Goal: Task Accomplishment & Management: Complete application form

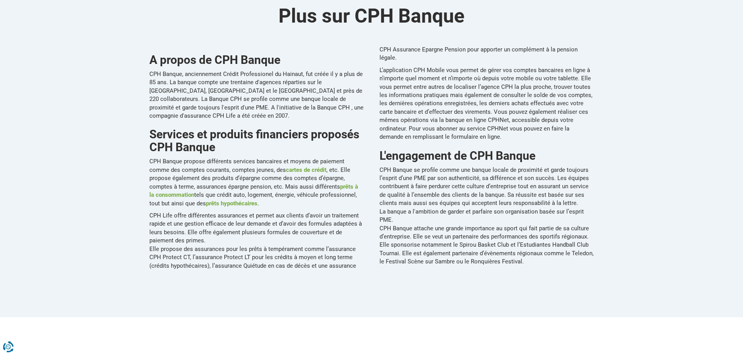
scroll to position [390, 0]
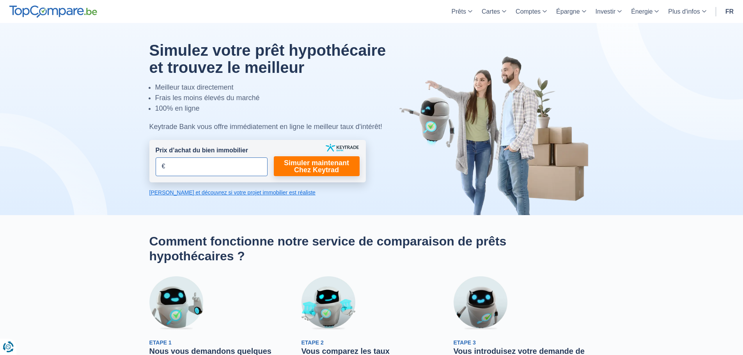
click at [190, 175] on input "Prix d’achat du bien immobilier" at bounding box center [212, 167] width 112 height 19
type input "215.000"
click at [212, 195] on link "[PERSON_NAME] et découvrez si votre projet immobilier est réaliste" at bounding box center [257, 193] width 217 height 8
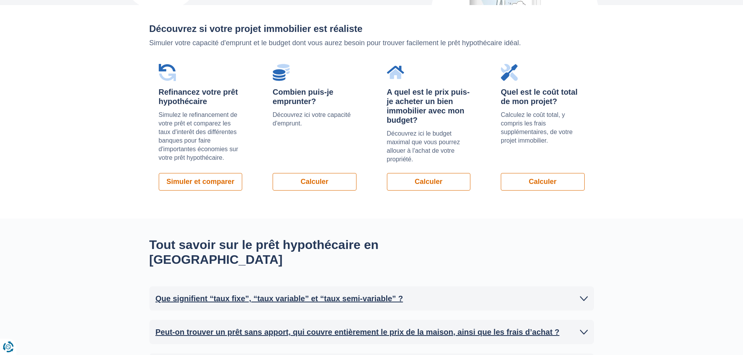
scroll to position [553, 0]
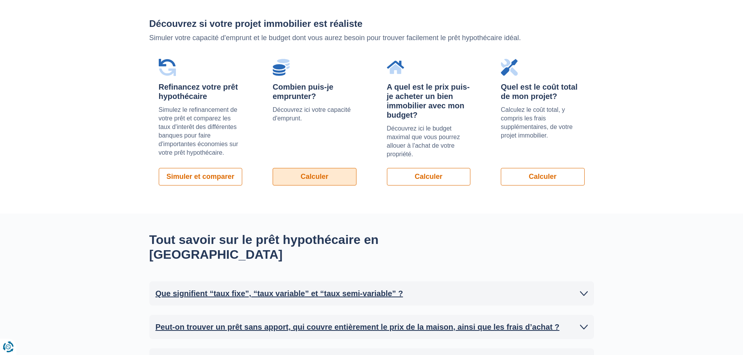
click at [303, 177] on link "Calculer" at bounding box center [315, 177] width 84 height 18
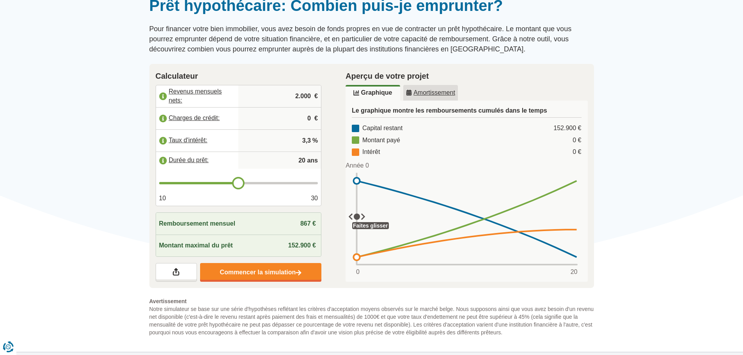
scroll to position [78, 0]
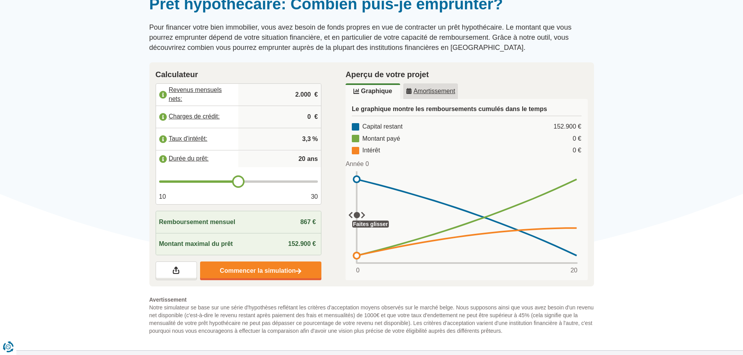
click at [291, 161] on input "20" at bounding box center [280, 159] width 76 height 16
drag, startPoint x: 297, startPoint y: 160, endPoint x: 304, endPoint y: 158, distance: 7.9
click at [304, 158] on input "20" at bounding box center [280, 159] width 76 height 16
type input "25"
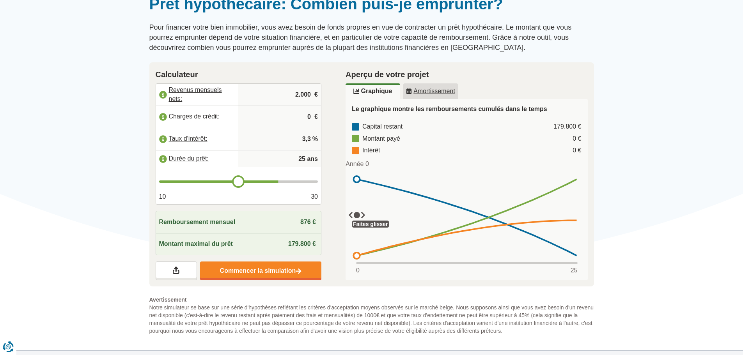
type input "25"
click at [297, 141] on input "3,3" at bounding box center [280, 139] width 76 height 21
click at [432, 91] on u "Amortissement" at bounding box center [430, 91] width 49 height 6
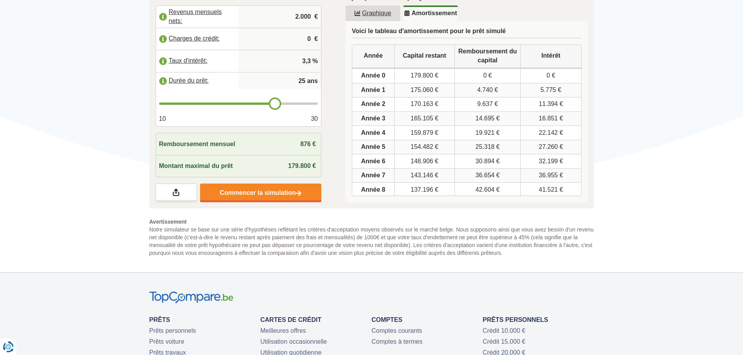
scroll to position [117, 0]
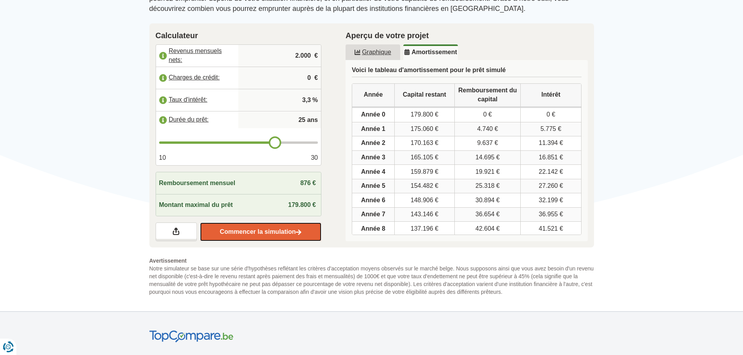
click at [251, 229] on link "Commencer la simulation" at bounding box center [260, 232] width 121 height 19
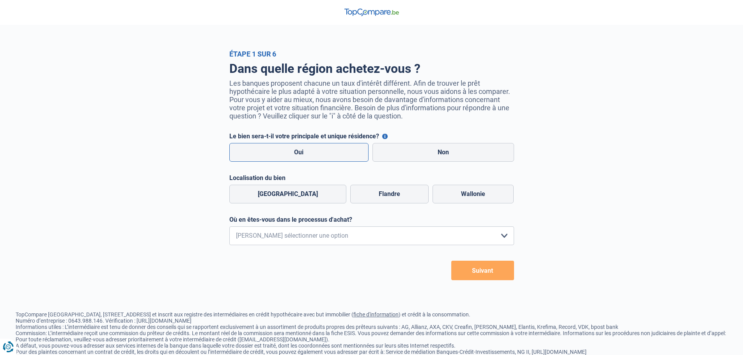
click at [302, 152] on label "Oui" at bounding box center [299, 152] width 140 height 19
click at [302, 152] on input "Oui" at bounding box center [299, 152] width 140 height 19
radio input "true"
click at [476, 191] on label "Wallonie" at bounding box center [473, 194] width 81 height 19
click at [476, 191] on input "Wallonie" at bounding box center [473, 194] width 81 height 19
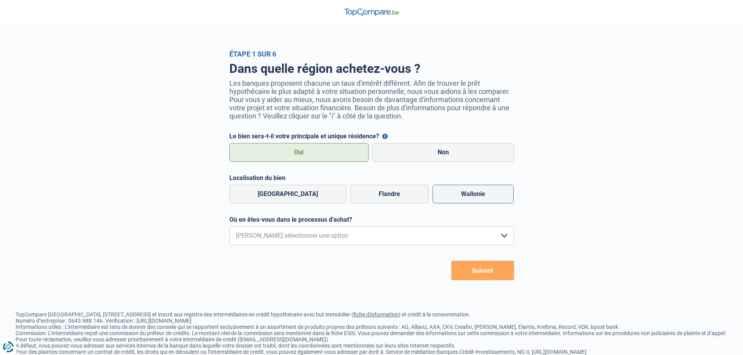
radio input "true"
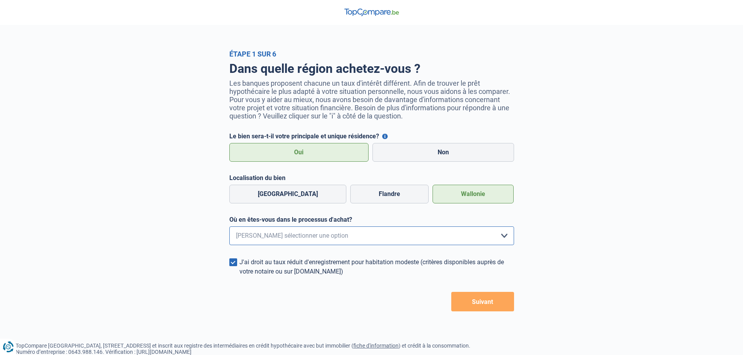
click at [383, 233] on select "Je me renseigne juste car je n'ai pas de projet d'achat concret actuellement Je…" at bounding box center [371, 236] width 285 height 19
select select "1a"
click at [229, 229] on select "Je me renseigne juste car je n'ai pas de projet d'achat concret actuellement Je…" at bounding box center [371, 236] width 285 height 19
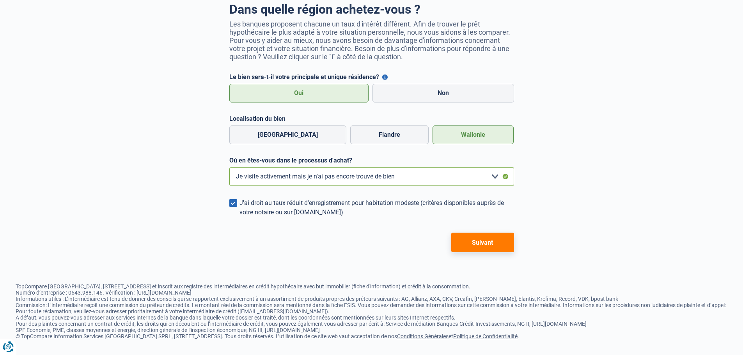
scroll to position [65, 0]
click at [469, 242] on button "Suivant" at bounding box center [482, 243] width 63 height 20
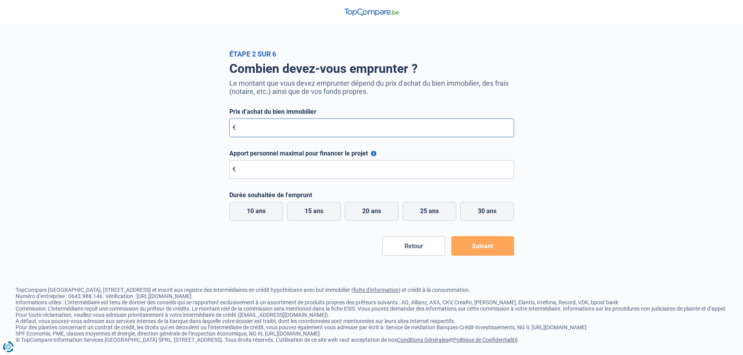
click at [312, 132] on input "Prix d’achat du bien immobilier" at bounding box center [371, 128] width 285 height 19
click at [435, 211] on label "25 ans" at bounding box center [430, 211] width 54 height 19
click at [435, 211] on input "25 ans" at bounding box center [430, 211] width 54 height 19
radio input "true"
click at [373, 155] on button "Apport personnel maximal pour financer le projet" at bounding box center [373, 153] width 5 height 5
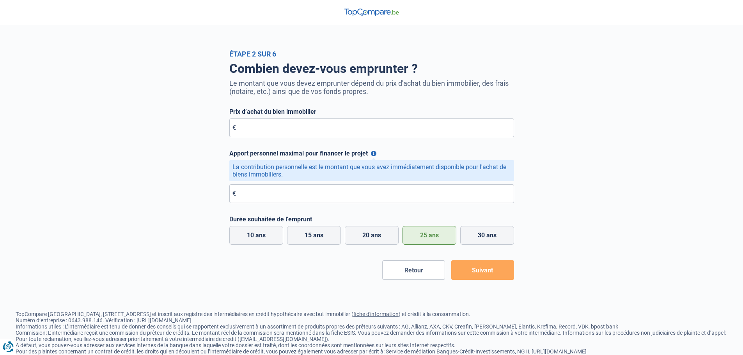
click at [373, 155] on button "Apport personnel maximal pour financer le projet" at bounding box center [373, 153] width 5 height 5
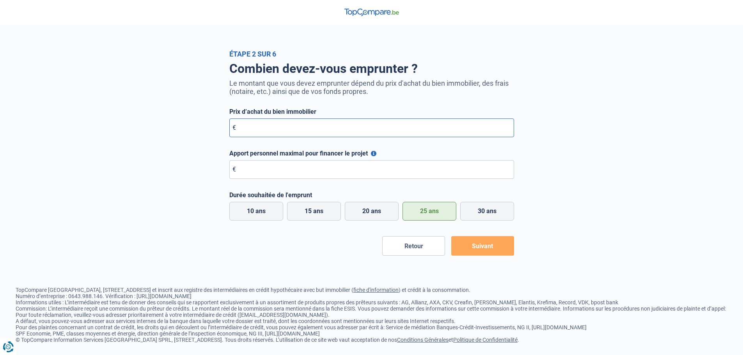
click at [322, 130] on input "Prix d’achat du bien immobilier" at bounding box center [371, 128] width 285 height 19
type input "215.000"
click at [316, 172] on input "Apport personnel maximal pour financer le projet" at bounding box center [371, 169] width 285 height 19
type input "40.000"
click at [317, 245] on div "Retour Suivant" at bounding box center [371, 246] width 285 height 20
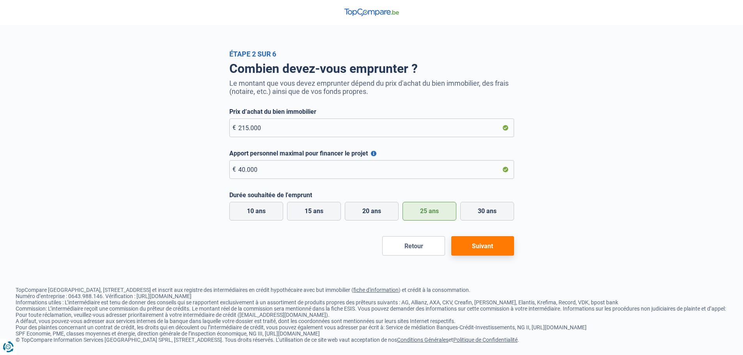
click at [476, 245] on button "Suivant" at bounding box center [482, 246] width 63 height 20
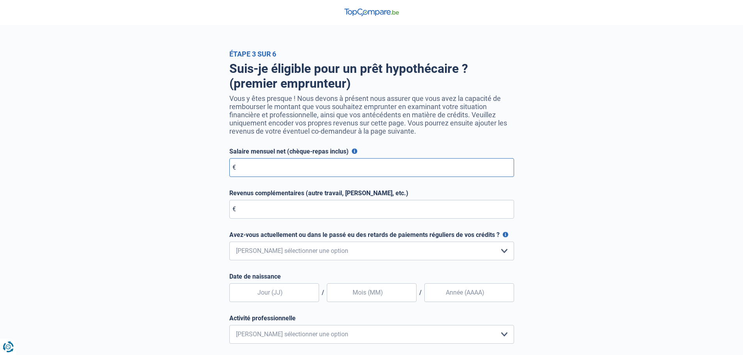
click at [311, 170] on input "Salaire mensuel net (chèque-repas inclus)" at bounding box center [371, 167] width 285 height 19
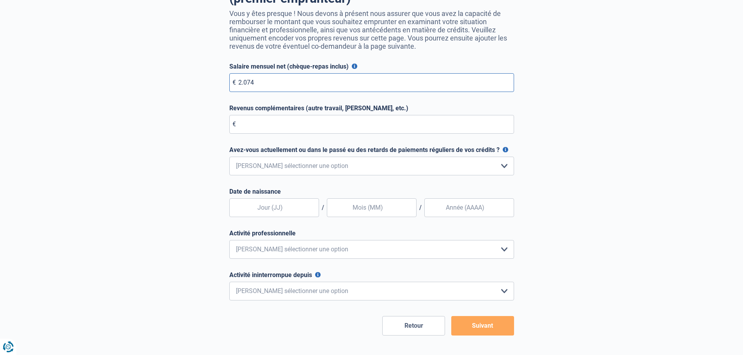
scroll to position [117, 0]
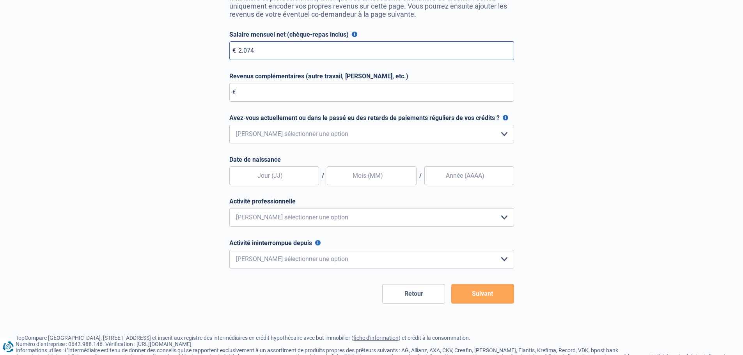
type input "2.074"
click at [393, 138] on select "Non, jamais Oui mais j'ai tout remboursé il y a moins d'un an Oui mais cela fai…" at bounding box center [371, 134] width 285 height 19
select select "0"
click at [229, 127] on select "Non, jamais Oui mais j'ai tout remboursé il y a moins d'un an Oui mais cela fai…" at bounding box center [371, 134] width 285 height 19
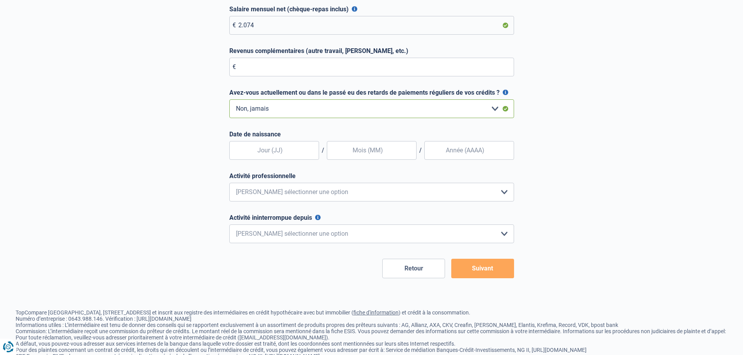
scroll to position [156, 0]
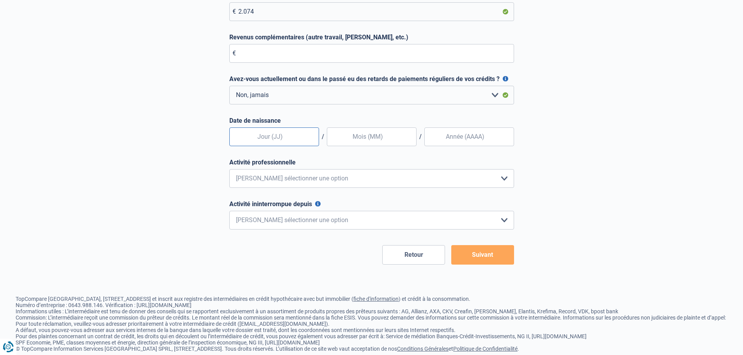
click at [283, 141] on input "text" at bounding box center [274, 137] width 90 height 19
type input "04"
type input "09"
type input "1998"
click at [343, 185] on select "Employé privé Ouvrier Fonctionnaire Indépendant Dirigeant d'entreprise Pensionn…" at bounding box center [371, 178] width 285 height 19
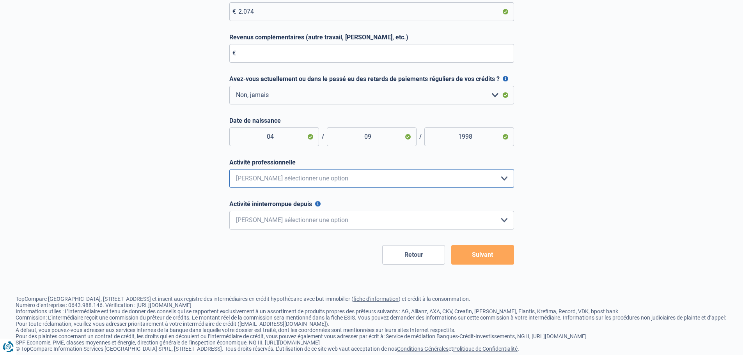
select select "privateEmployee"
click at [229, 171] on select "Employé privé Ouvrier Fonctionnaire Indépendant Dirigeant d'entreprise Pensionn…" at bounding box center [371, 178] width 285 height 19
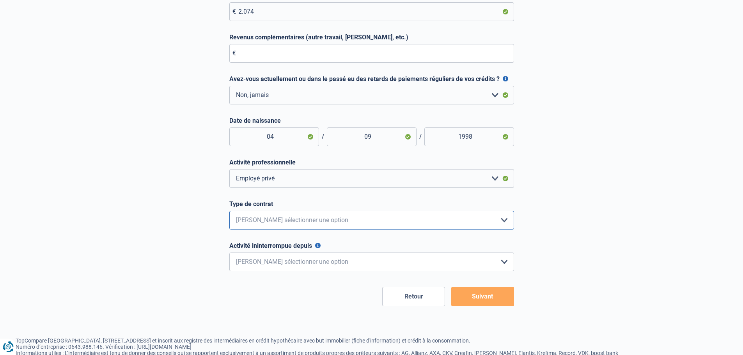
click at [285, 224] on select "Intérimaire Contrat à Durée Indéterminée Contrat à Durée Déterminée Veuillez sé…" at bounding box center [371, 220] width 285 height 19
select select "permanent"
click at [229, 213] on select "Intérimaire Contrat à Durée Indéterminée Contrat à Durée Déterminée Veuillez sé…" at bounding box center [371, 220] width 285 height 19
click at [291, 264] on select "< 6 mois 6 - 12 mois 12 - 24 mois 24 - 36 mois > 36 mois Veuillez sélectionner …" at bounding box center [371, 262] width 285 height 19
select select "less12"
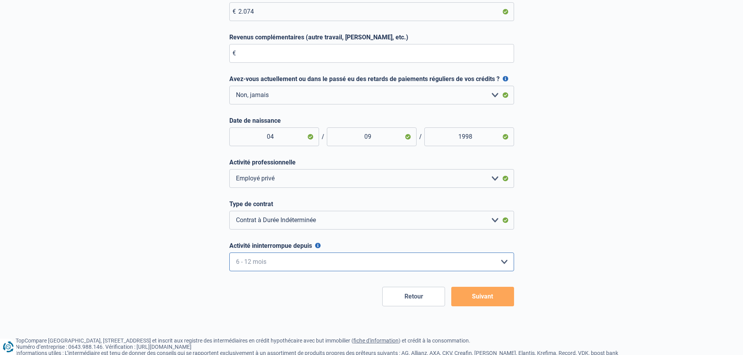
click at [229, 255] on select "< 6 mois 6 - 12 mois 12 - 24 mois 24 - 36 mois > 36 mois Veuillez sélectionner …" at bounding box center [371, 262] width 285 height 19
click at [192, 281] on div "Suis-je éligible pour un prêt hypothécaire ? (premier emprunteur) Vous y êtes p…" at bounding box center [371, 104] width 445 height 405
click at [487, 299] on button "Suivant" at bounding box center [482, 297] width 63 height 20
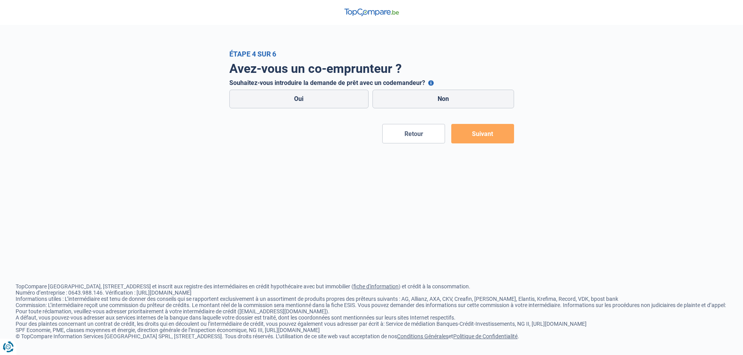
click at [430, 84] on button "Souhaitez-vous introduire la demande de prêt avec un codemandeur?" at bounding box center [430, 82] width 5 height 5
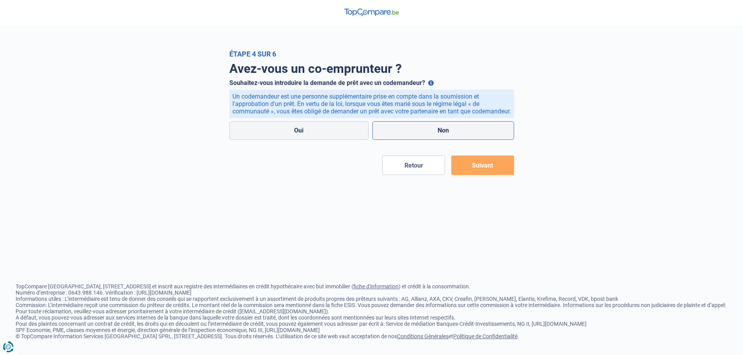
click at [417, 132] on label "Non" at bounding box center [444, 130] width 142 height 19
click at [417, 132] on input "Non" at bounding box center [444, 130] width 142 height 19
radio input "true"
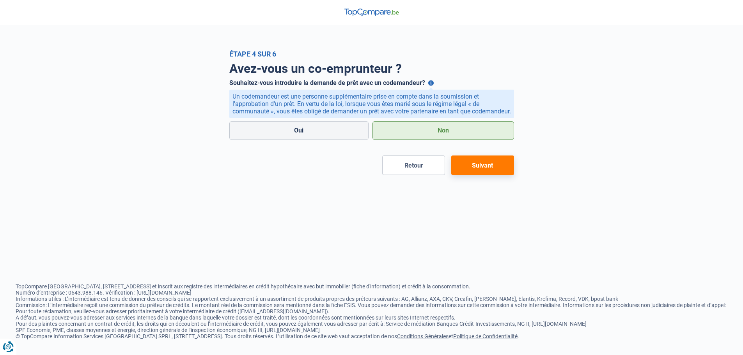
click at [492, 175] on button "Suivant" at bounding box center [482, 166] width 63 height 20
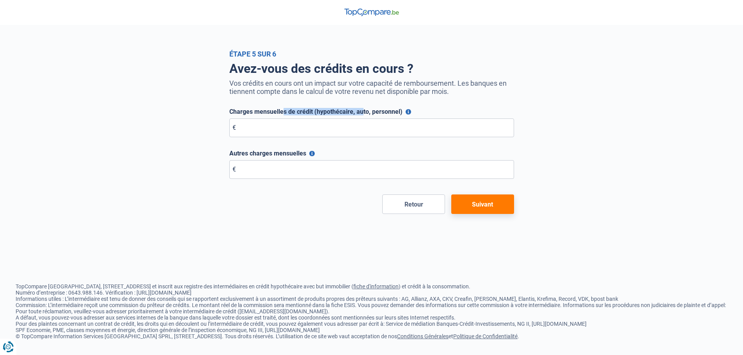
drag, startPoint x: 256, startPoint y: 113, endPoint x: 339, endPoint y: 116, distance: 83.2
click at [339, 116] on label "Charges mensuelles de crédit (hypothécaire, auto, personnel)" at bounding box center [371, 111] width 285 height 7
click at [359, 128] on input "Charges mensuelles de crédit (hypothécaire, auto, personnel)" at bounding box center [371, 128] width 285 height 19
type input "0"
drag, startPoint x: 280, startPoint y: 207, endPoint x: 304, endPoint y: 172, distance: 41.9
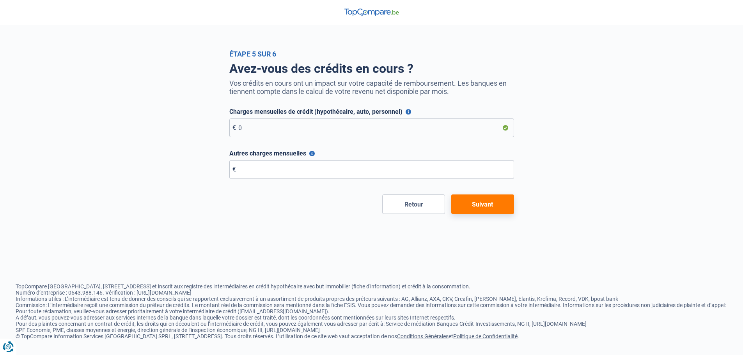
click at [282, 205] on div "Retour Suivant" at bounding box center [371, 205] width 285 height 20
click at [312, 154] on button "Autres charges mensuelles" at bounding box center [311, 153] width 5 height 5
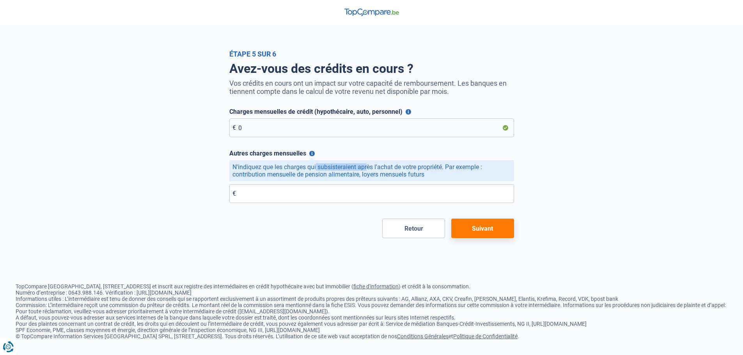
drag, startPoint x: 280, startPoint y: 171, endPoint x: 333, endPoint y: 171, distance: 53.5
click at [333, 171] on div "N'indiquez que les charges qui subsisteraient après l'achat de votre propriété.…" at bounding box center [371, 170] width 285 height 21
drag, startPoint x: 360, startPoint y: 171, endPoint x: 424, endPoint y: 171, distance: 63.6
click at [424, 171] on div "N'indiquez que les charges qui subsisteraient après l'achat de votre propriété.…" at bounding box center [371, 170] width 285 height 21
drag, startPoint x: 450, startPoint y: 168, endPoint x: 435, endPoint y: 172, distance: 15.5
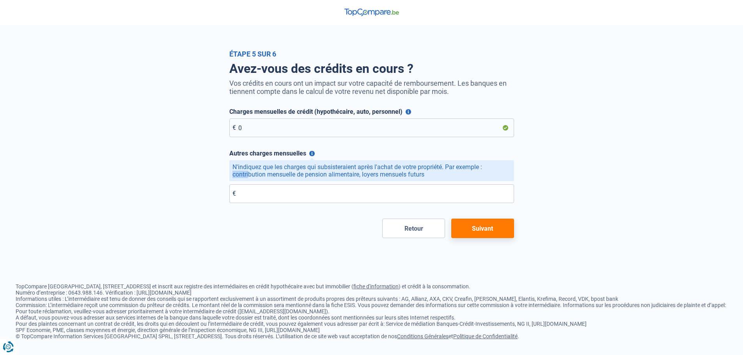
click at [467, 168] on div "N'indiquez que les charges qui subsisteraient après l'achat de votre propriété.…" at bounding box center [371, 170] width 285 height 21
drag, startPoint x: 252, startPoint y: 175, endPoint x: 320, endPoint y: 175, distance: 68.7
click at [320, 175] on div "N'indiquez que les charges qui subsisteraient après l'achat de votre propriété.…" at bounding box center [371, 170] width 285 height 21
drag, startPoint x: 363, startPoint y: 176, endPoint x: 384, endPoint y: 176, distance: 20.3
click at [384, 176] on div "N'indiquez que les charges qui subsisteraient après l'achat de votre propriété.…" at bounding box center [371, 170] width 285 height 21
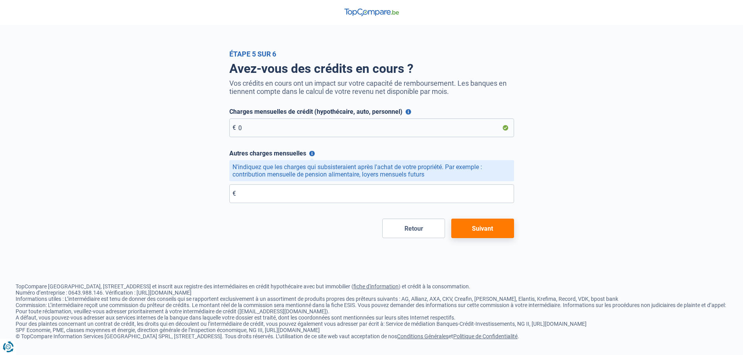
drag, startPoint x: 326, startPoint y: 216, endPoint x: 326, endPoint y: 210, distance: 5.9
click at [326, 217] on form "Charges mensuelles de crédit (hypothécaire, auto, personnel) Veuillez indiquer …" at bounding box center [371, 173] width 285 height 130
click at [474, 226] on button "Suivant" at bounding box center [482, 229] width 63 height 20
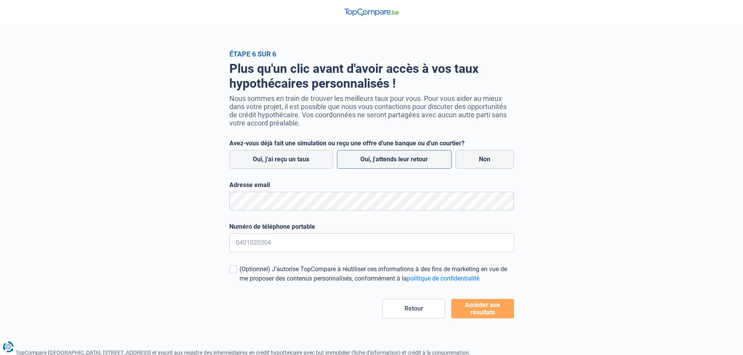
click at [392, 165] on label "Oui, j'attends leur retour" at bounding box center [394, 159] width 115 height 19
click at [392, 165] on input "Oui, j'attends leur retour" at bounding box center [394, 159] width 115 height 19
radio input "true"
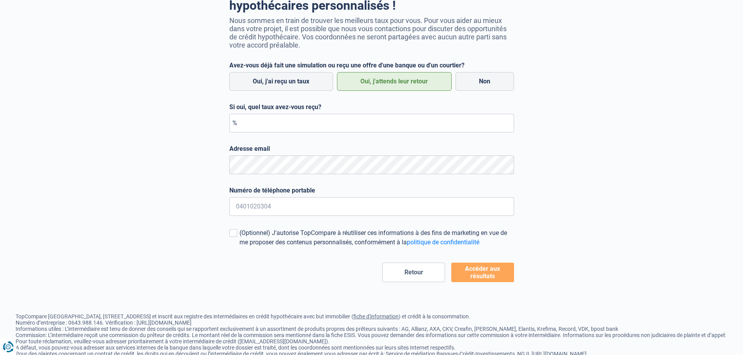
scroll to position [39, 0]
